Goal: Navigation & Orientation: Find specific page/section

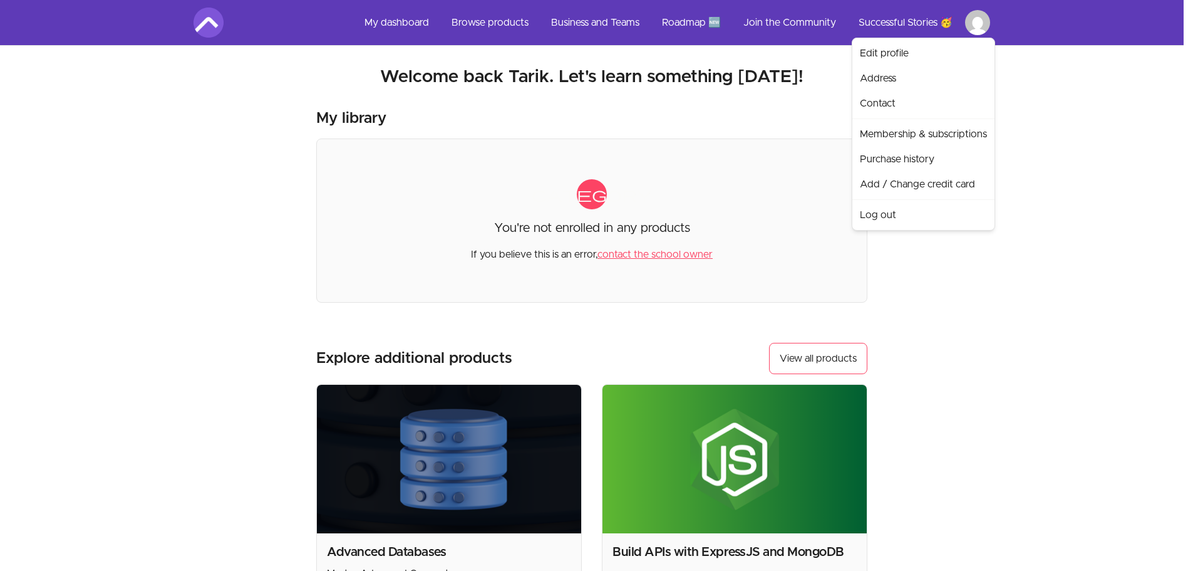
click at [988, 18] on html "Skip to main content Main menu Includes navigation links and user settings My d…" at bounding box center [596, 424] width 1193 height 849
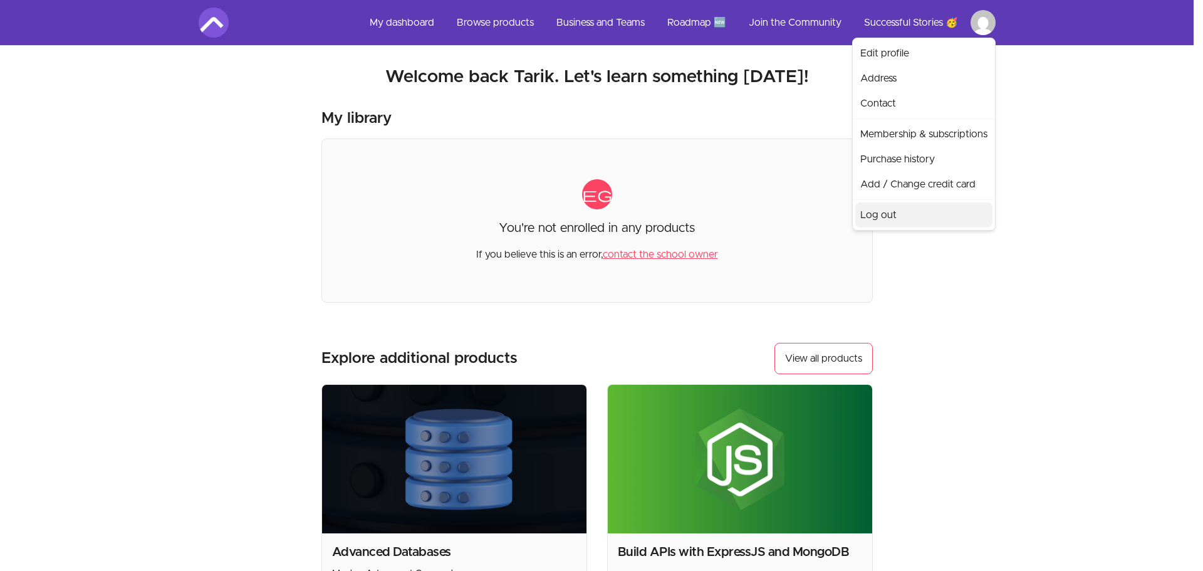
click at [938, 211] on link "Log out" at bounding box center [923, 214] width 137 height 25
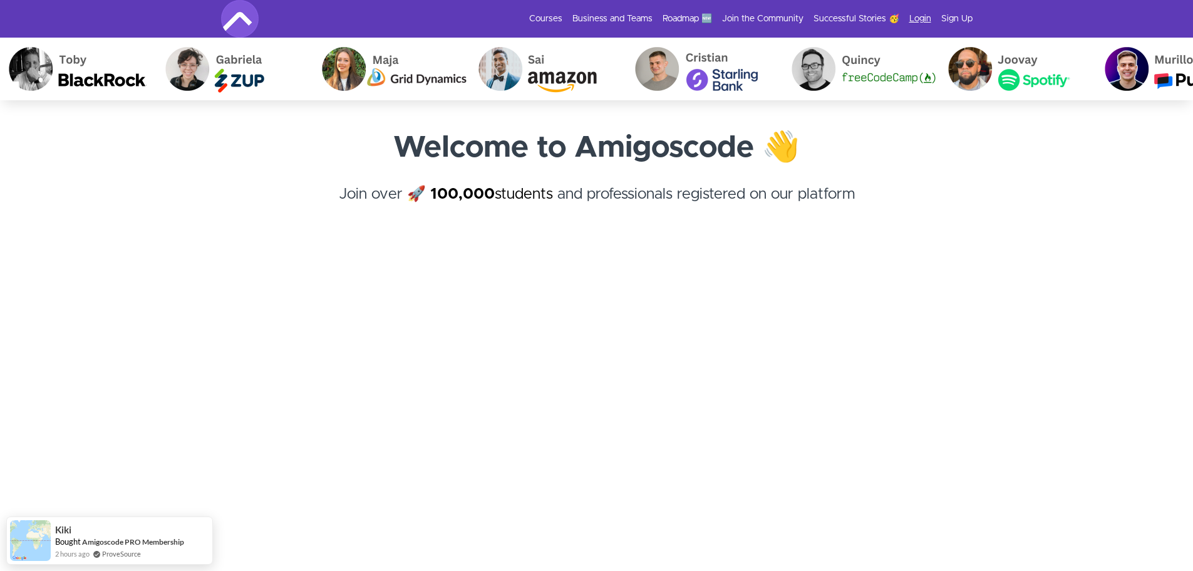
click at [925, 14] on link "Login" at bounding box center [921, 19] width 22 height 13
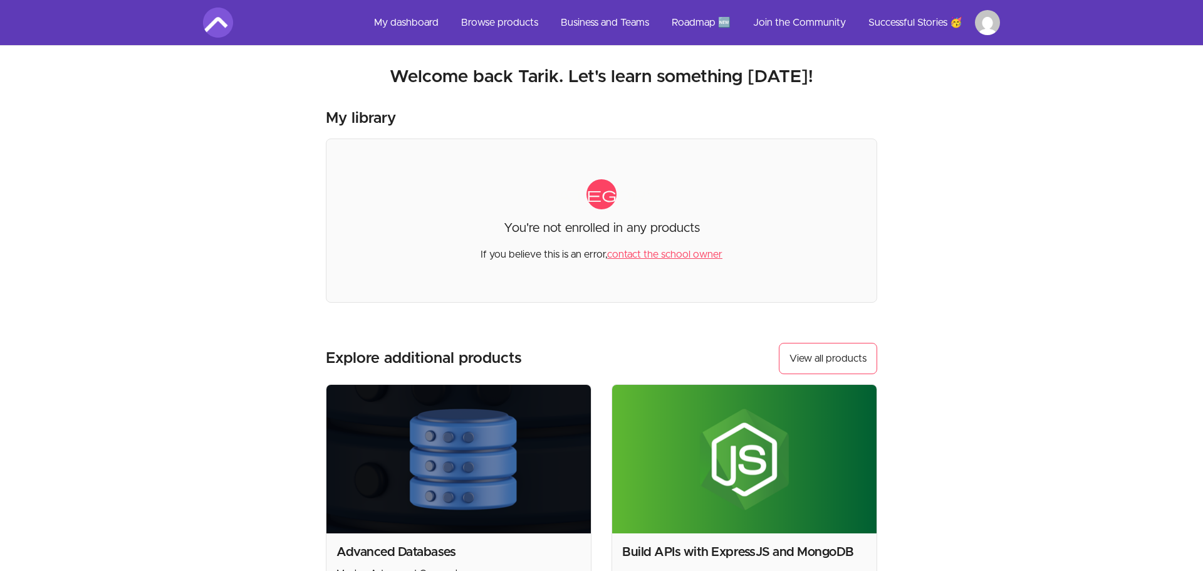
click at [989, 15] on html "Skip to main content Main menu Includes navigation links and user settings My d…" at bounding box center [601, 424] width 1203 height 849
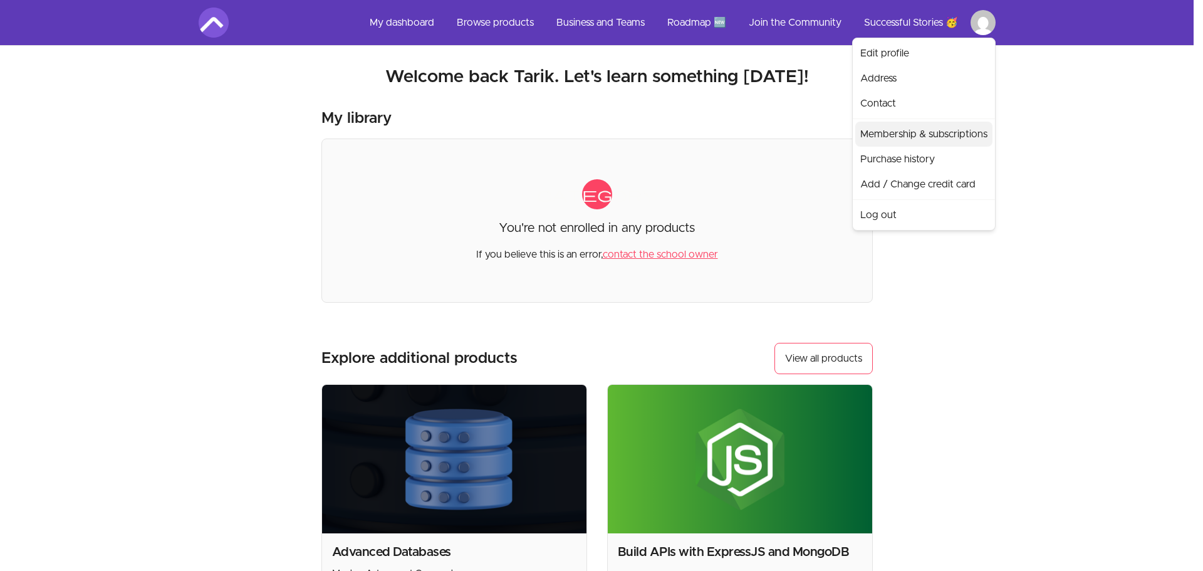
click at [949, 134] on link "Membership & subscriptions" at bounding box center [923, 134] width 137 height 25
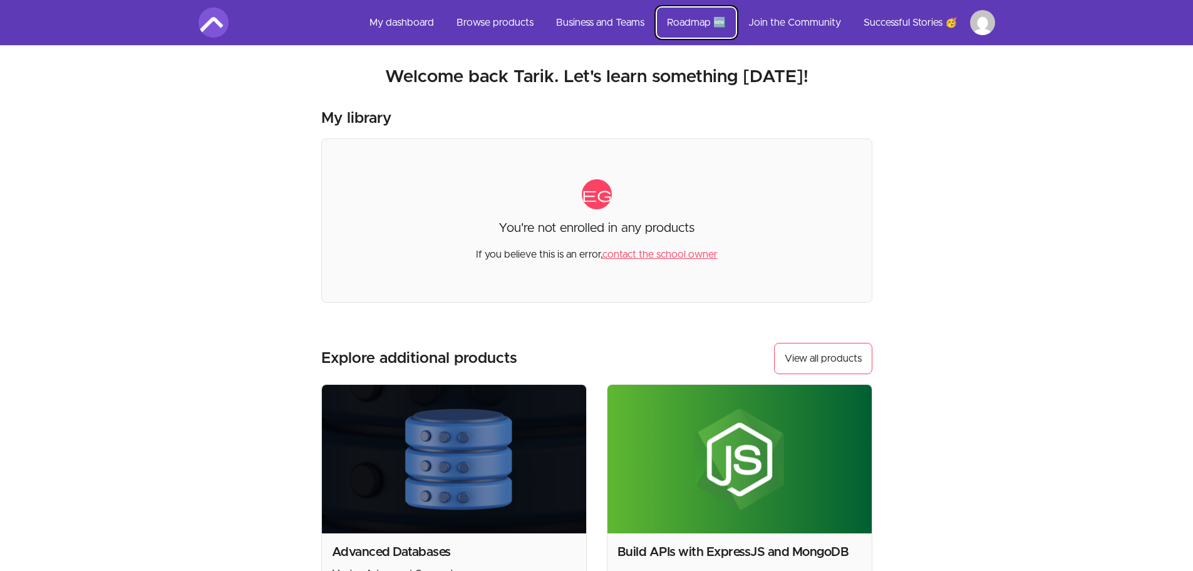
click at [694, 18] on link "Roadmap 🆕" at bounding box center [696, 23] width 79 height 30
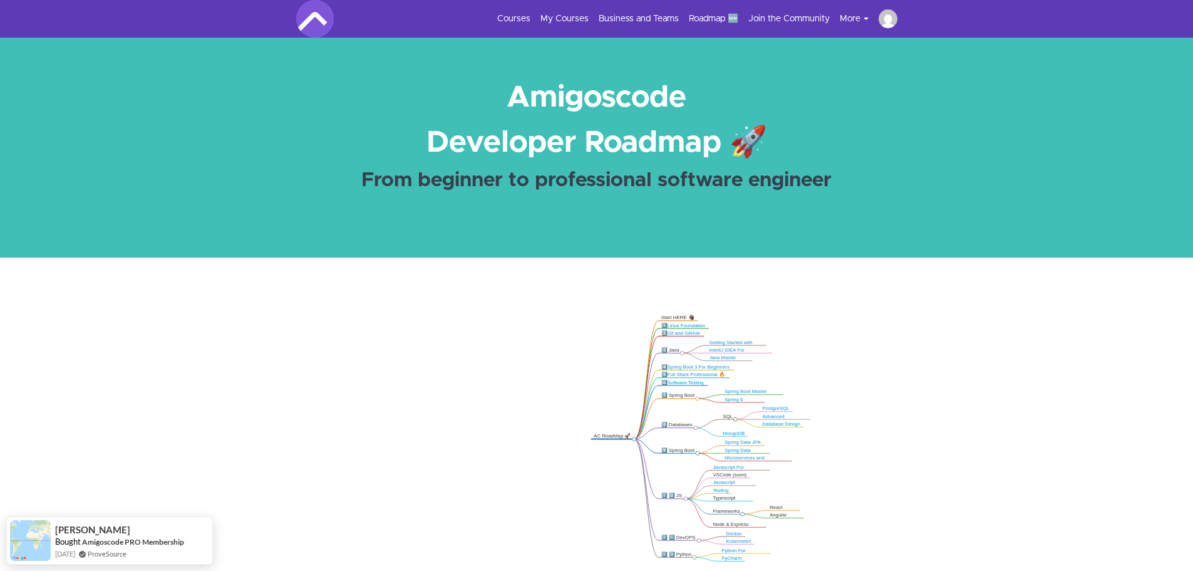
scroll to position [251, 0]
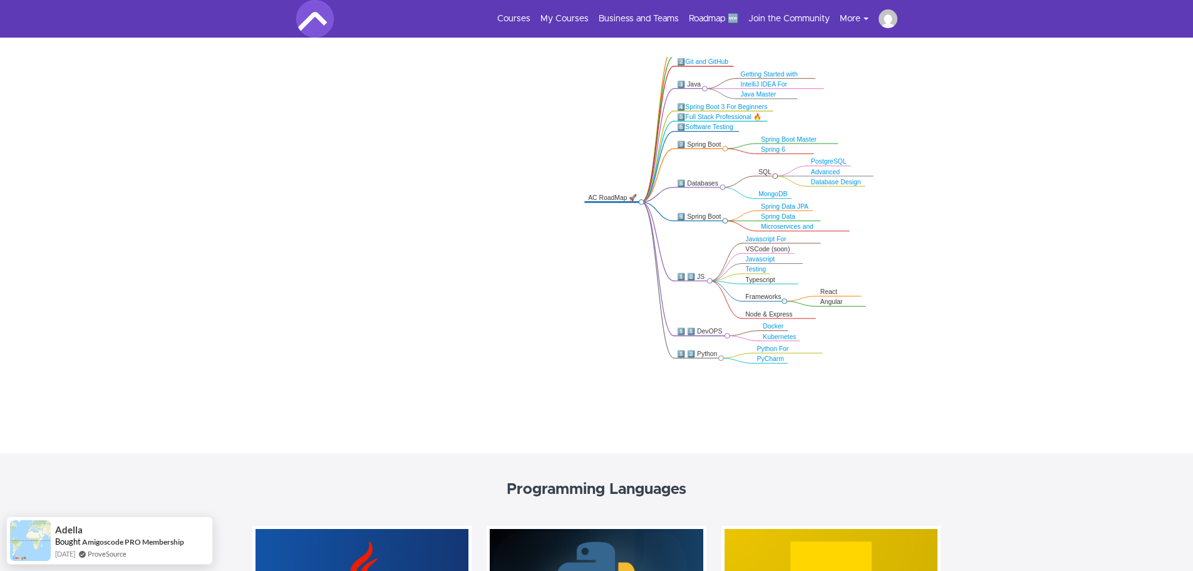
drag, startPoint x: 952, startPoint y: 213, endPoint x: 833, endPoint y: 199, distance: 119.2
click at [833, 200] on icon ".markmap{font:300 16px/20px sans-serif}.markmap-link{fill:none}.markmap-node>ci…" at bounding box center [596, 228] width 1193 height 343
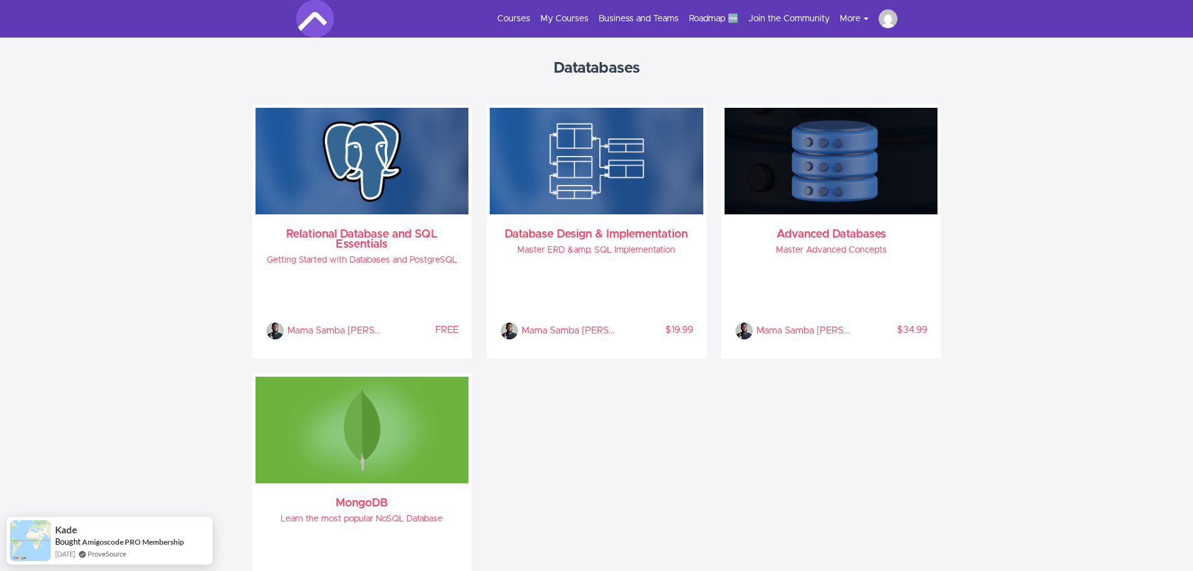
scroll to position [2005, 0]
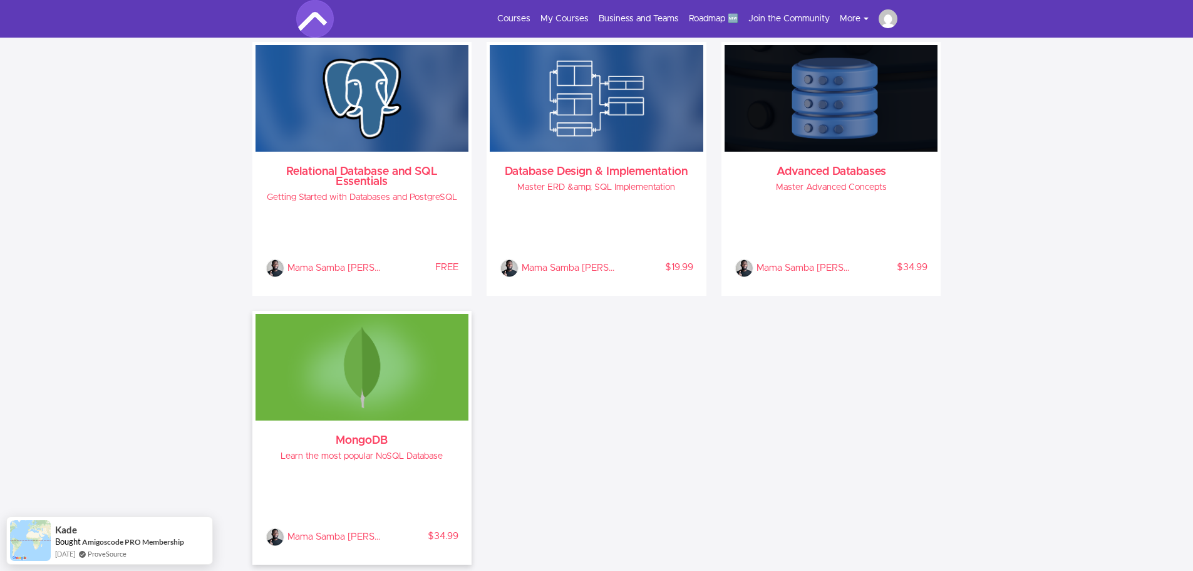
click at [438, 479] on div "Mama Samba [PERSON_NAME] % COMPLETE $34.99" at bounding box center [363, 509] width 194 height 74
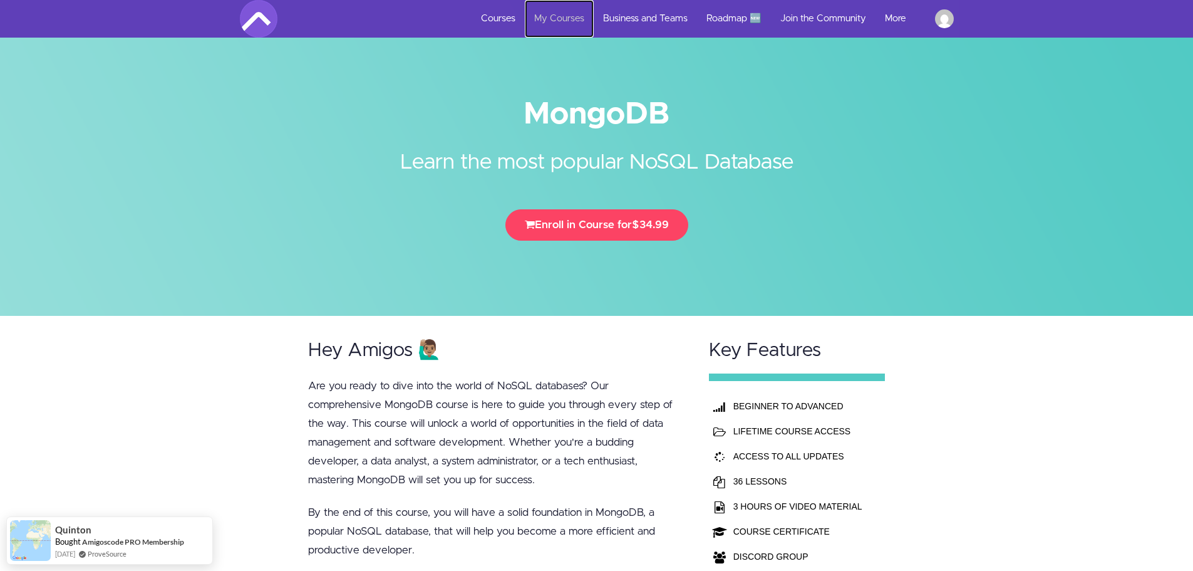
click at [553, 17] on link "My Courses" at bounding box center [559, 19] width 69 height 38
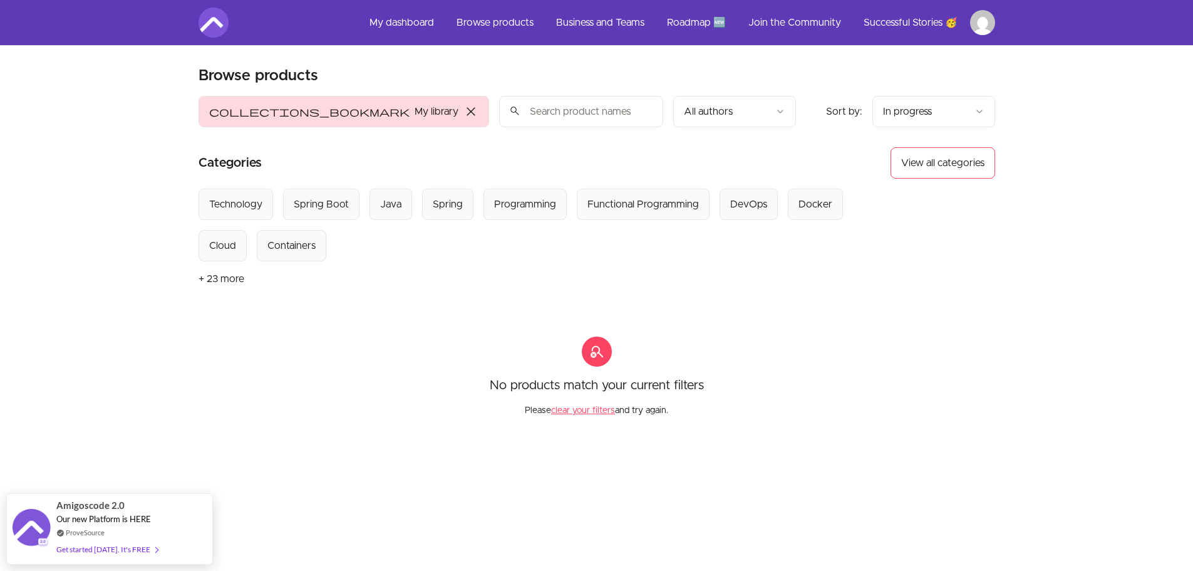
click at [1031, 32] on nav "My dashboard Browse products Business and Teams Roadmap 🆕 Join the Community Su…" at bounding box center [596, 22] width 1153 height 45
click at [989, 24] on html "Skip to main content Main menu Includes navigation links and user settings My d…" at bounding box center [601, 396] width 1203 height 793
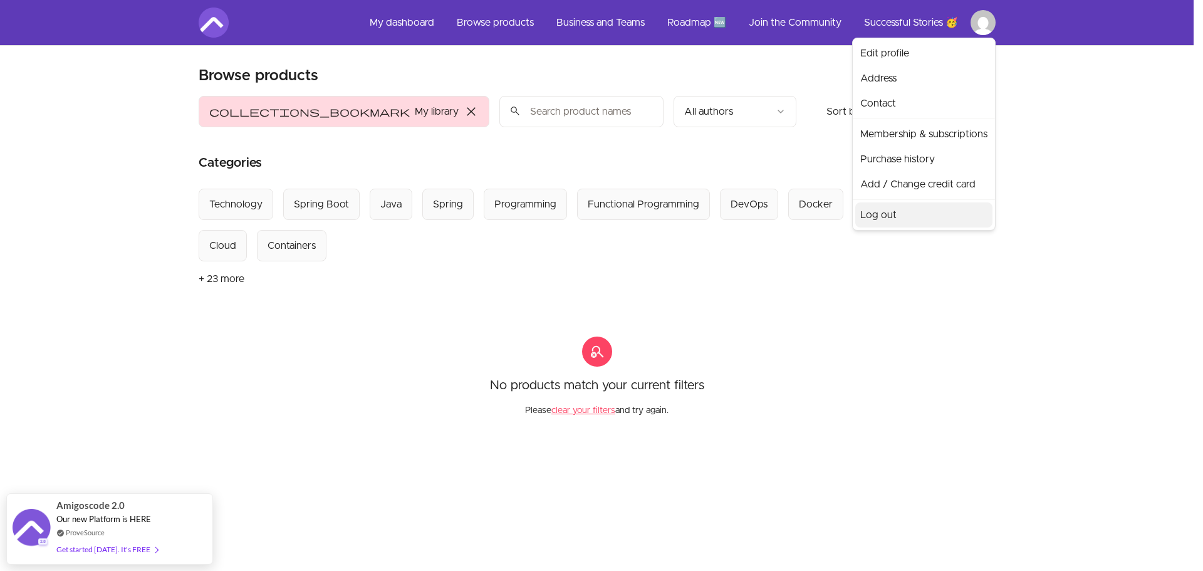
click at [937, 221] on link "Log out" at bounding box center [923, 214] width 137 height 25
